Goal: Information Seeking & Learning: Learn about a topic

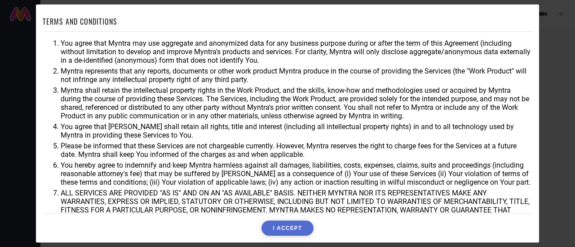
click at [284, 229] on button "I ACCEPT" at bounding box center [287, 228] width 52 height 15
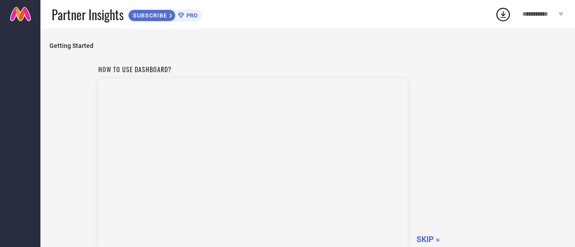
click at [423, 237] on span "SKIP »" at bounding box center [427, 239] width 23 height 9
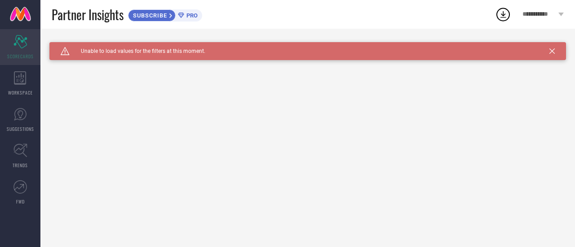
click at [25, 55] on span "SCORECARDS" at bounding box center [20, 56] width 26 height 7
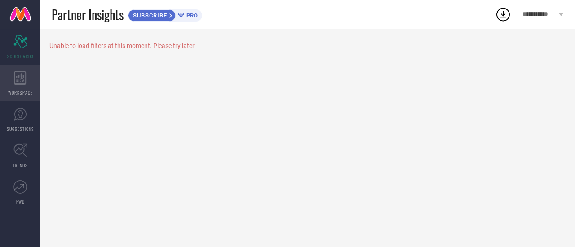
click at [20, 75] on icon at bounding box center [20, 77] width 13 height 13
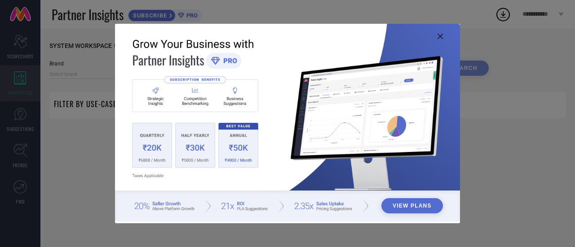
type input "1 STOP FASHION"
type input "All"
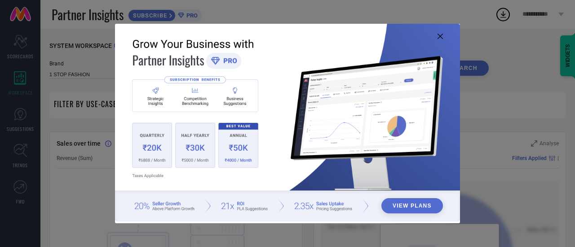
click at [439, 36] on icon at bounding box center [439, 36] width 5 height 5
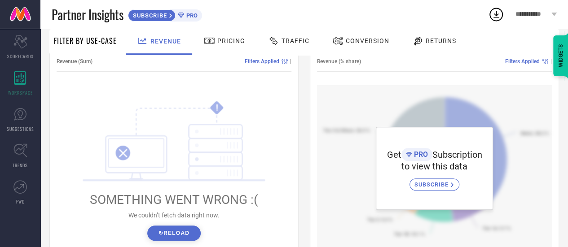
scroll to position [97, 0]
click at [184, 237] on button "↻ Reload" at bounding box center [173, 232] width 53 height 15
click at [175, 234] on button "↻ Reload" at bounding box center [173, 232] width 53 height 15
click at [215, 39] on div at bounding box center [210, 40] width 13 height 11
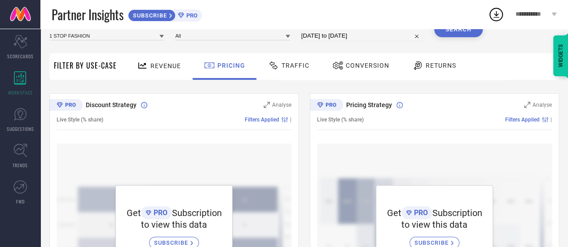
scroll to position [0, 0]
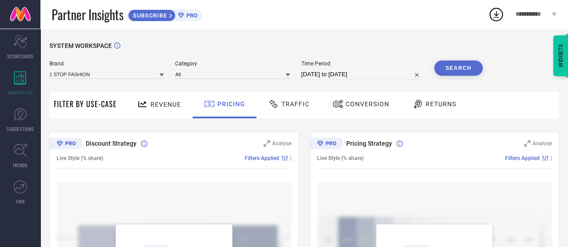
click at [292, 102] on span "Traffic" at bounding box center [295, 104] width 28 height 7
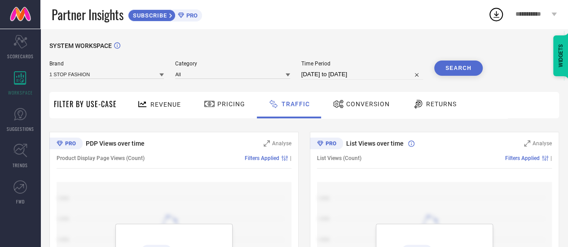
click at [370, 102] on span "Conversion" at bounding box center [368, 104] width 44 height 7
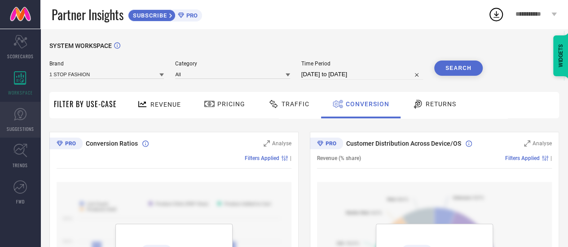
click at [21, 111] on icon at bounding box center [19, 114] width 13 height 13
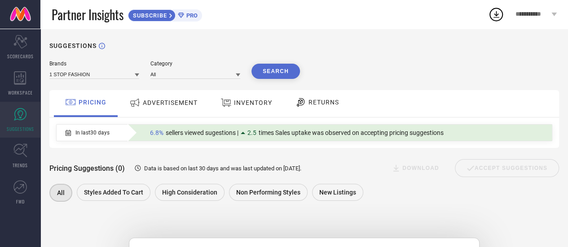
click at [181, 106] on span "ADVERTISEMENT" at bounding box center [170, 102] width 55 height 7
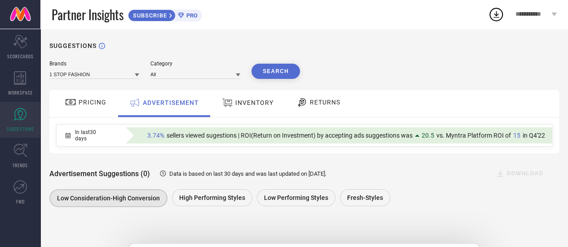
click at [79, 100] on span "PRICING" at bounding box center [93, 102] width 28 height 7
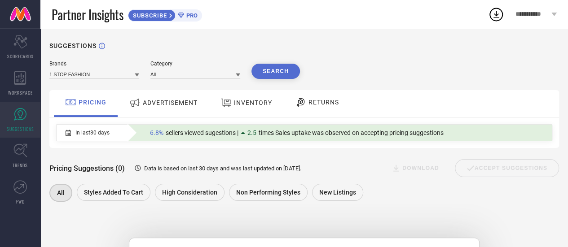
click at [247, 101] on span "INVENTORY" at bounding box center [253, 102] width 38 height 7
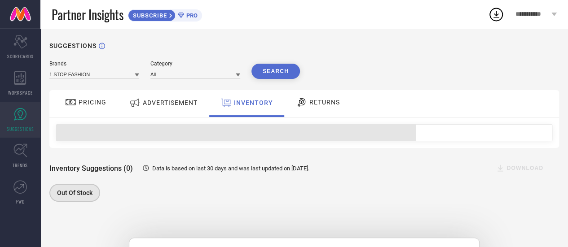
click at [309, 105] on span "RETURNS" at bounding box center [324, 102] width 31 height 7
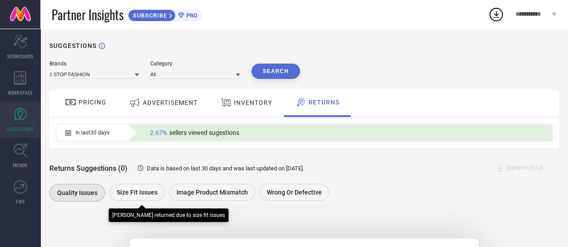
click at [141, 190] on span "Size fit issues" at bounding box center [137, 192] width 41 height 7
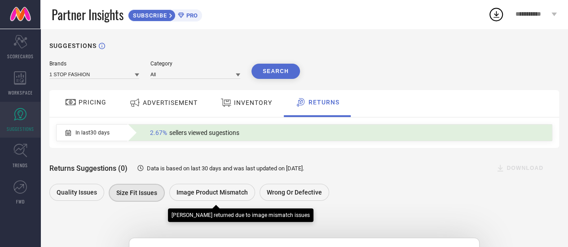
click at [193, 191] on span "Image product mismatch" at bounding box center [211, 192] width 71 height 7
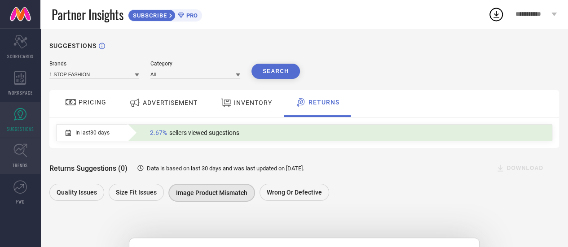
click at [22, 151] on icon at bounding box center [20, 151] width 14 height 14
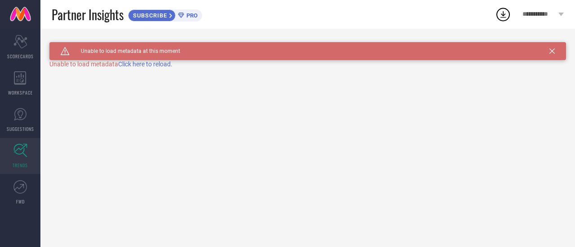
click at [136, 66] on span "Click here to reload." at bounding box center [145, 64] width 54 height 7
click at [24, 187] on icon at bounding box center [19, 186] width 13 height 13
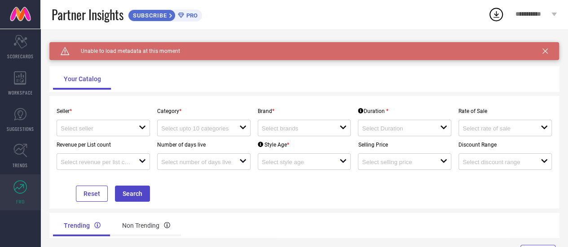
scroll to position [2, 0]
click at [136, 126] on div at bounding box center [100, 128] width 78 height 9
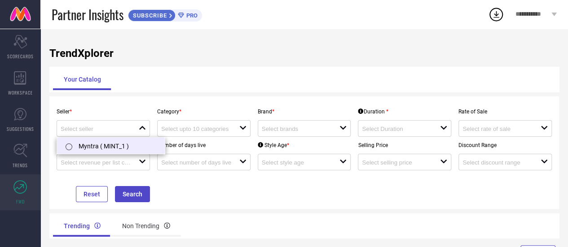
click at [127, 143] on li "Myntra ( MINT_1 )" at bounding box center [111, 146] width 108 height 16
type input "Myntra ( MINT_1 )"
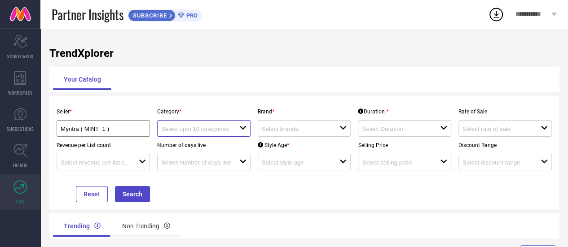
click at [191, 128] on input at bounding box center [196, 129] width 70 height 7
click at [242, 129] on icon "close" at bounding box center [242, 127] width 7 height 7
click at [206, 128] on input at bounding box center [196, 129] width 70 height 7
click at [226, 91] on div "Your Catalog" at bounding box center [303, 79] width 509 height 25
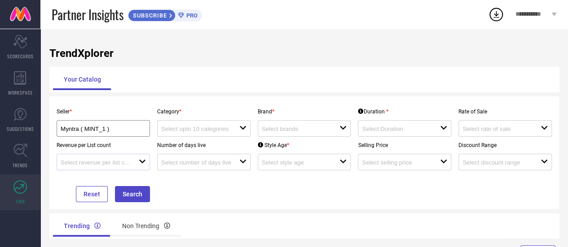
click at [140, 161] on icon at bounding box center [142, 162] width 6 height 4
